Goal: Transaction & Acquisition: Download file/media

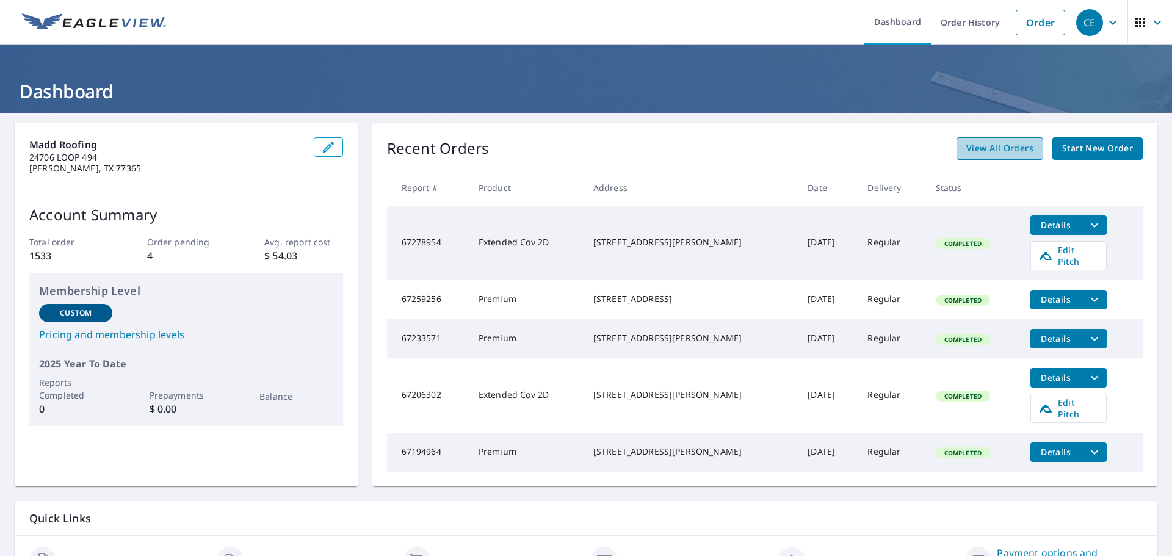
click at [1012, 142] on span "View All Orders" at bounding box center [1000, 148] width 67 height 15
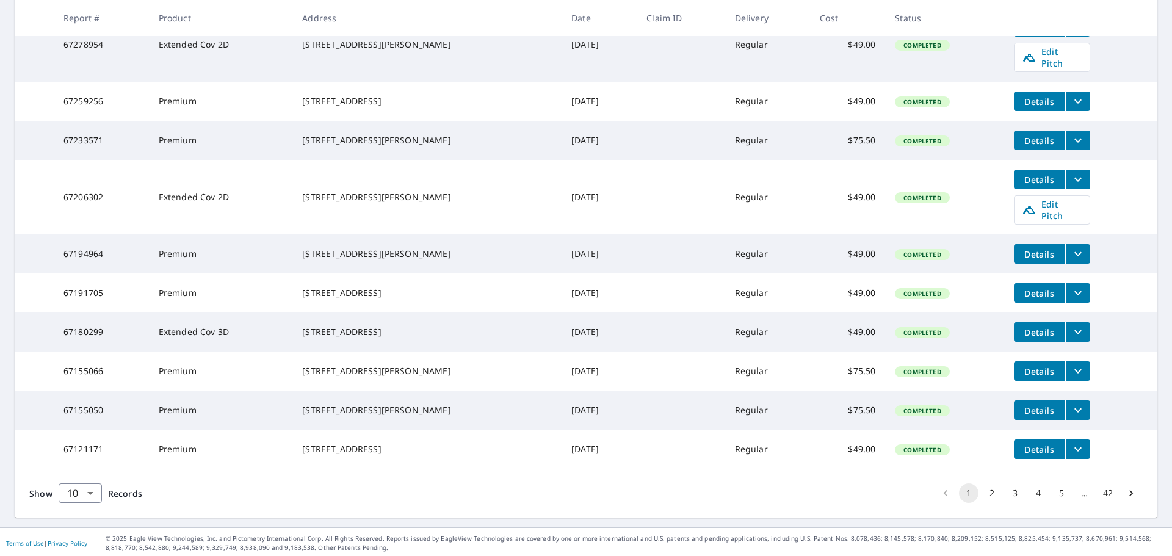
scroll to position [288, 0]
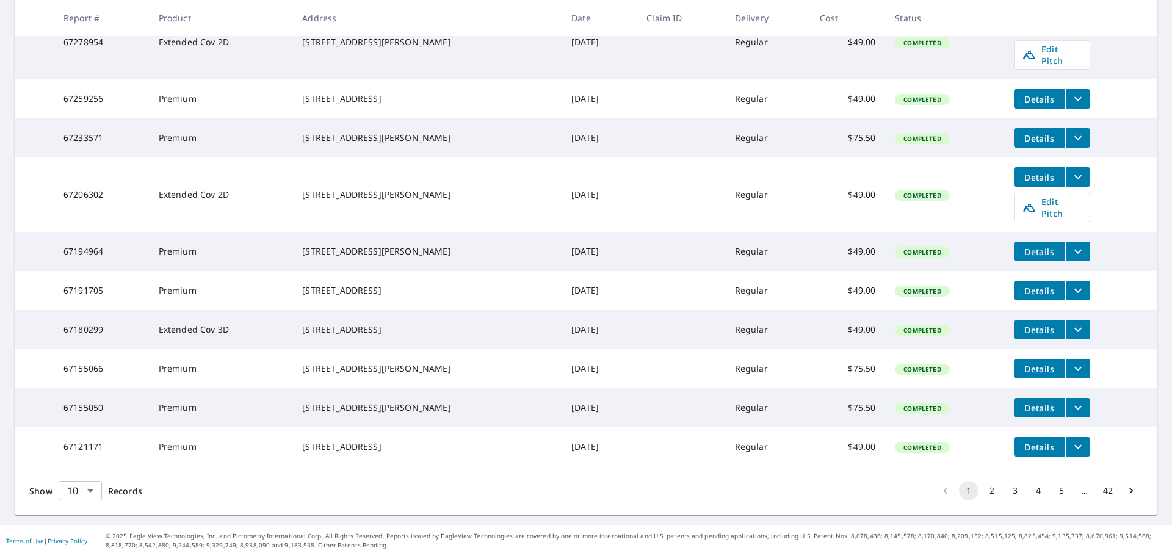
click at [90, 495] on body "CE CE Dashboard Order History Order CE Dashboard / Order History Order History …" at bounding box center [586, 278] width 1172 height 556
click at [81, 506] on li "50" at bounding box center [79, 509] width 43 height 22
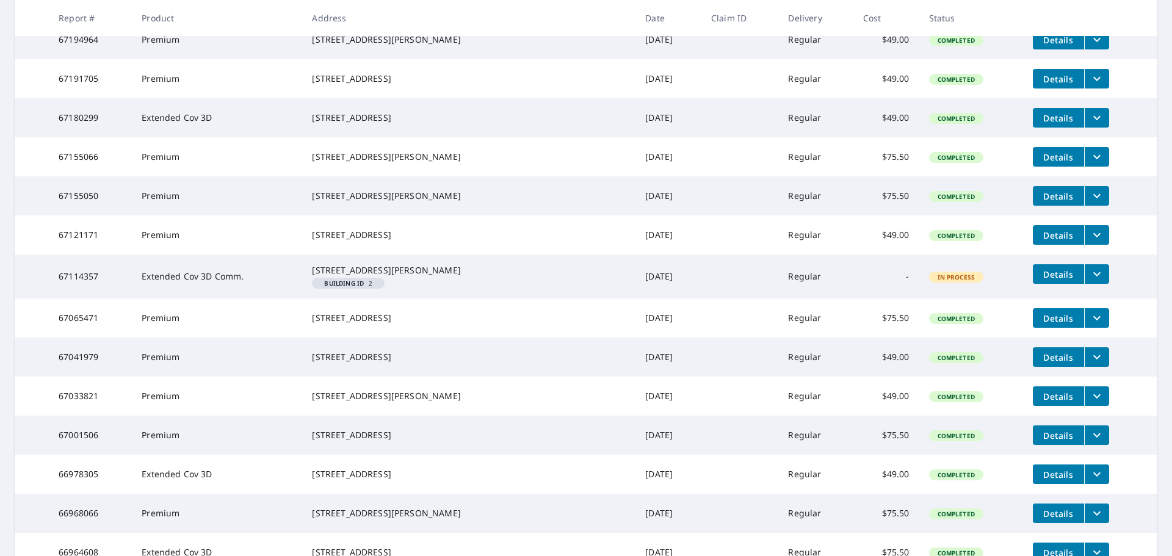
scroll to position [489, 0]
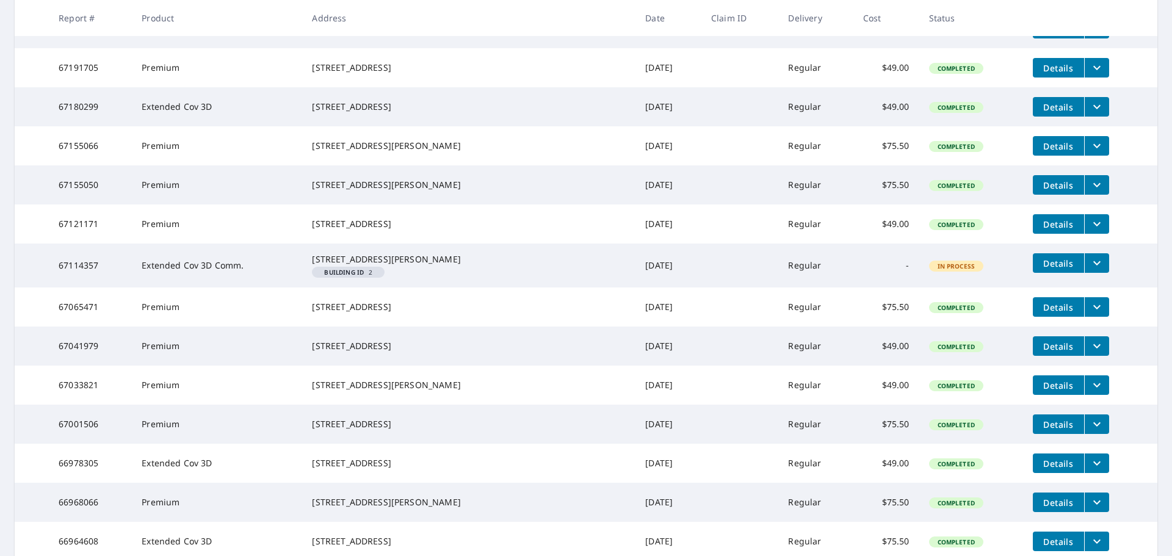
click at [1041, 313] on span "Details" at bounding box center [1059, 308] width 37 height 12
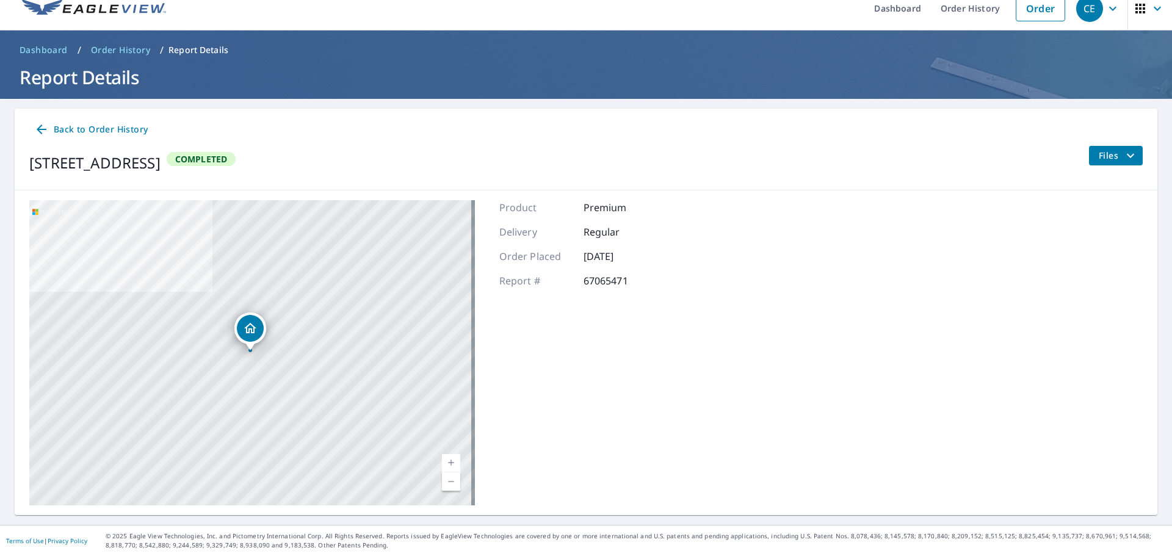
click at [1105, 155] on span "Files" at bounding box center [1118, 155] width 39 height 15
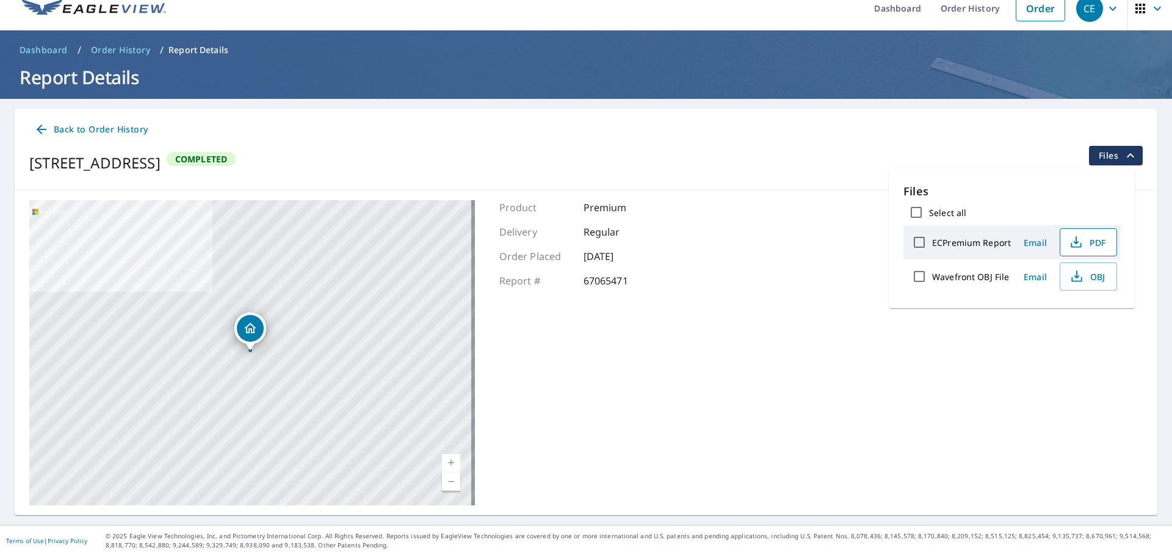
click at [1086, 249] on span "PDF" at bounding box center [1087, 242] width 39 height 15
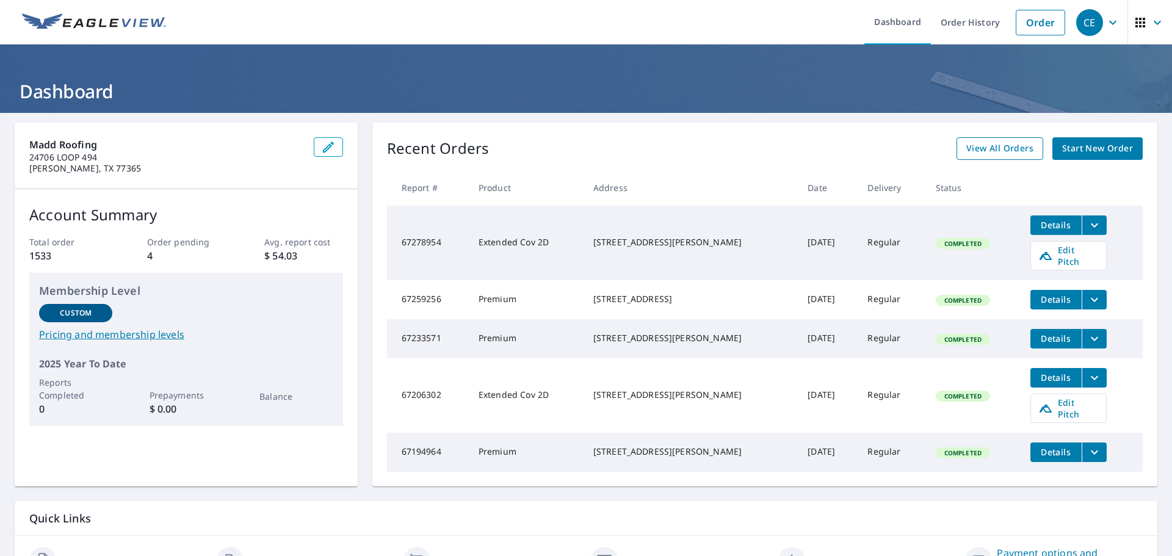
click at [1017, 147] on span "View All Orders" at bounding box center [1000, 148] width 67 height 15
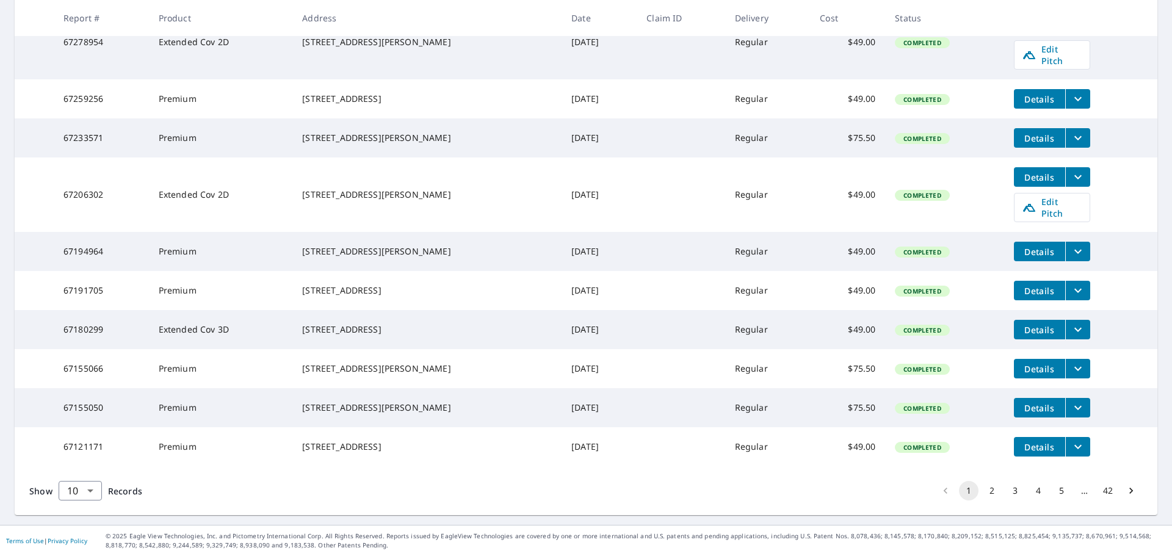
scroll to position [288, 0]
click at [58, 492] on body "CE CE Dashboard Order History Order CE Dashboard / Order History Order History …" at bounding box center [586, 278] width 1172 height 556
click at [73, 509] on li "50" at bounding box center [79, 509] width 43 height 22
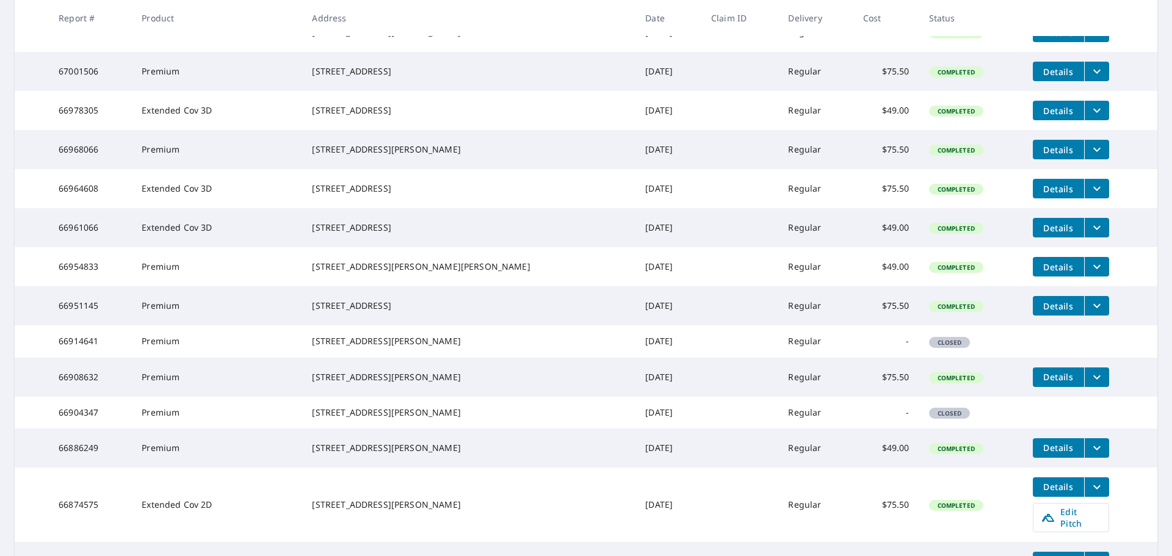
scroll to position [855, 0]
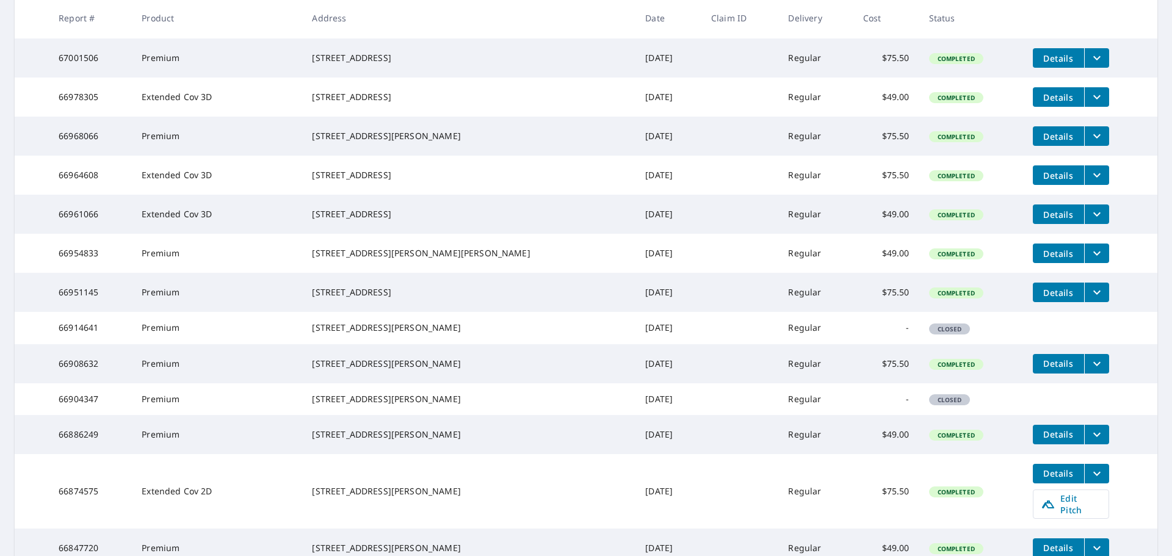
click at [1090, 300] on icon "filesDropdownBtn-66951145" at bounding box center [1097, 292] width 15 height 15
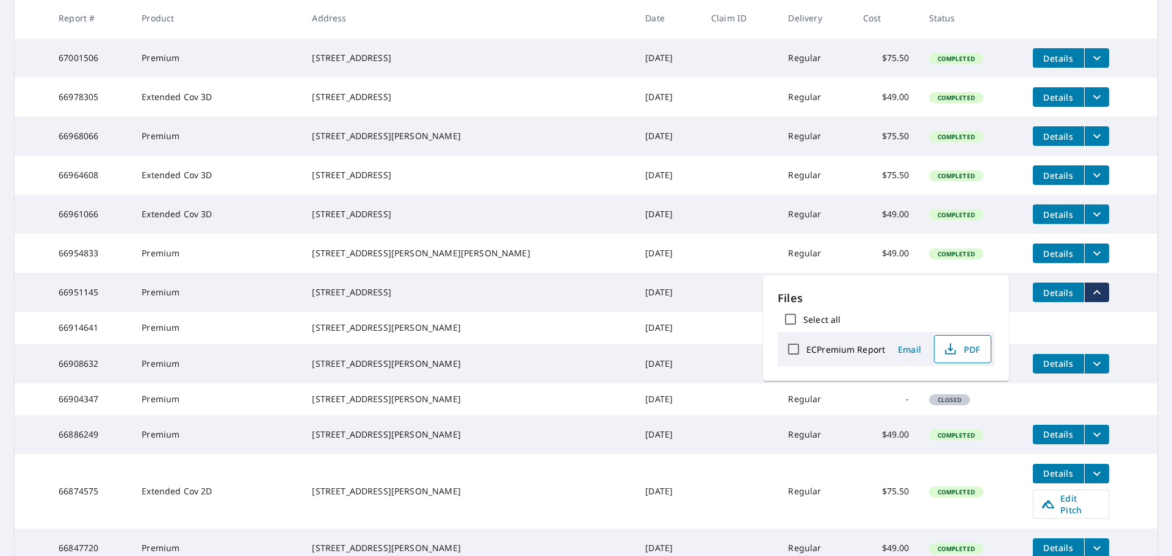
click at [965, 354] on span "PDF" at bounding box center [961, 349] width 39 height 15
